Goal: Communication & Community: Connect with others

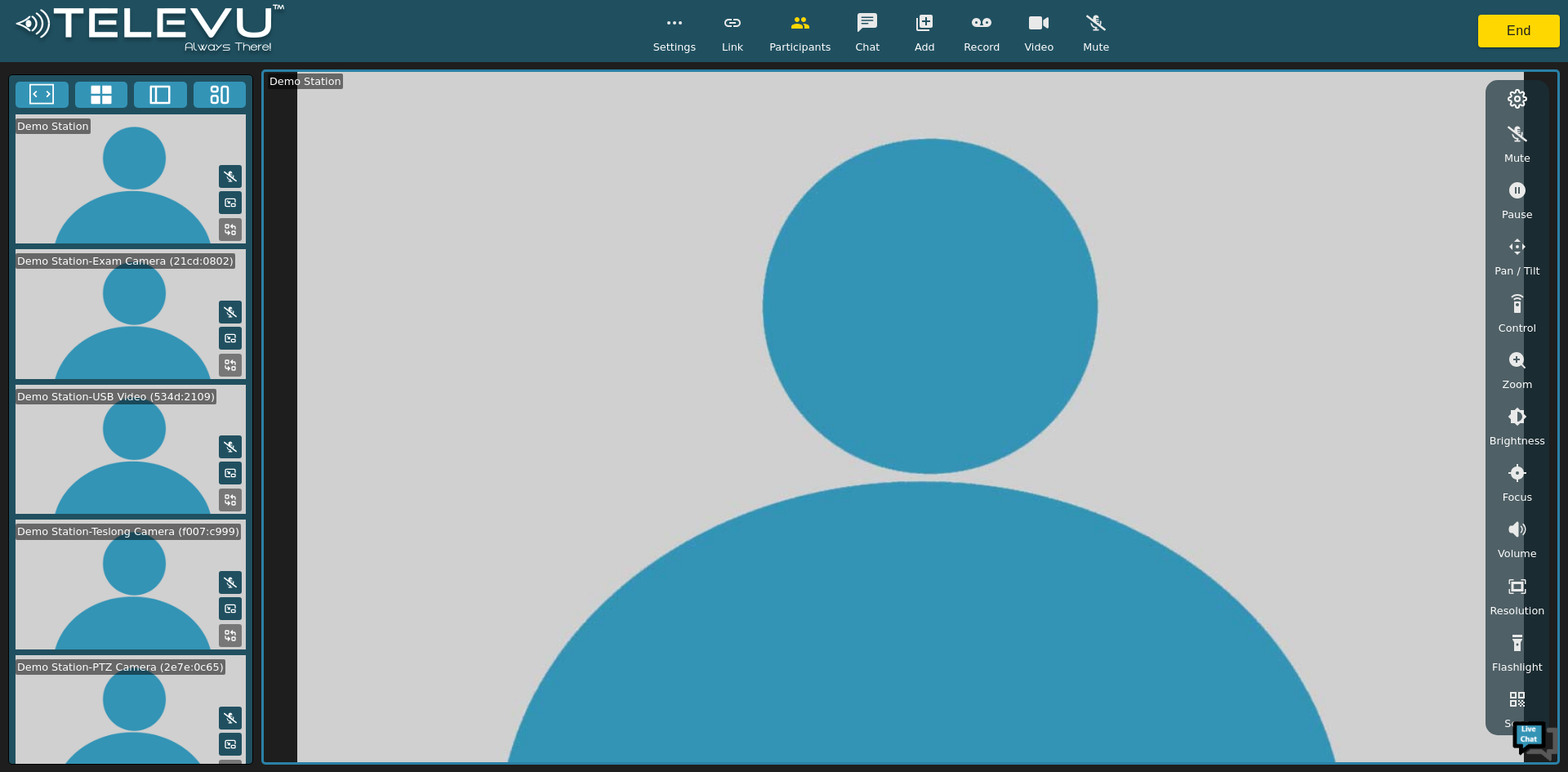
click at [135, 438] on video at bounding box center [131, 449] width 243 height 129
click at [167, 268] on video at bounding box center [131, 314] width 243 height 129
click at [1535, 45] on button "End" at bounding box center [1519, 30] width 81 height 32
